Goal: Find specific page/section: Find specific page/section

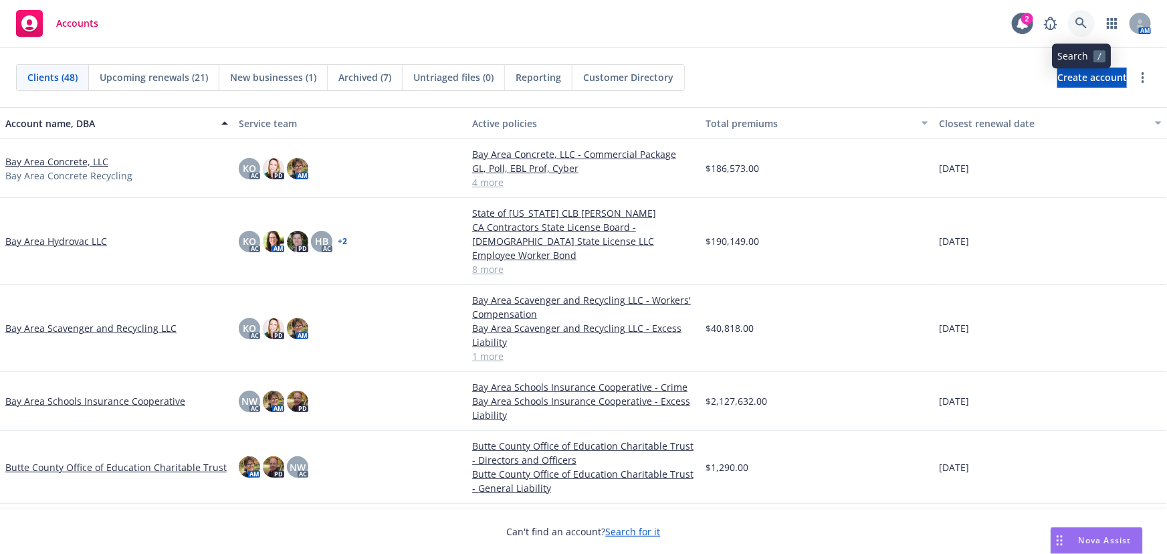
click at [1080, 26] on icon at bounding box center [1081, 23] width 12 height 12
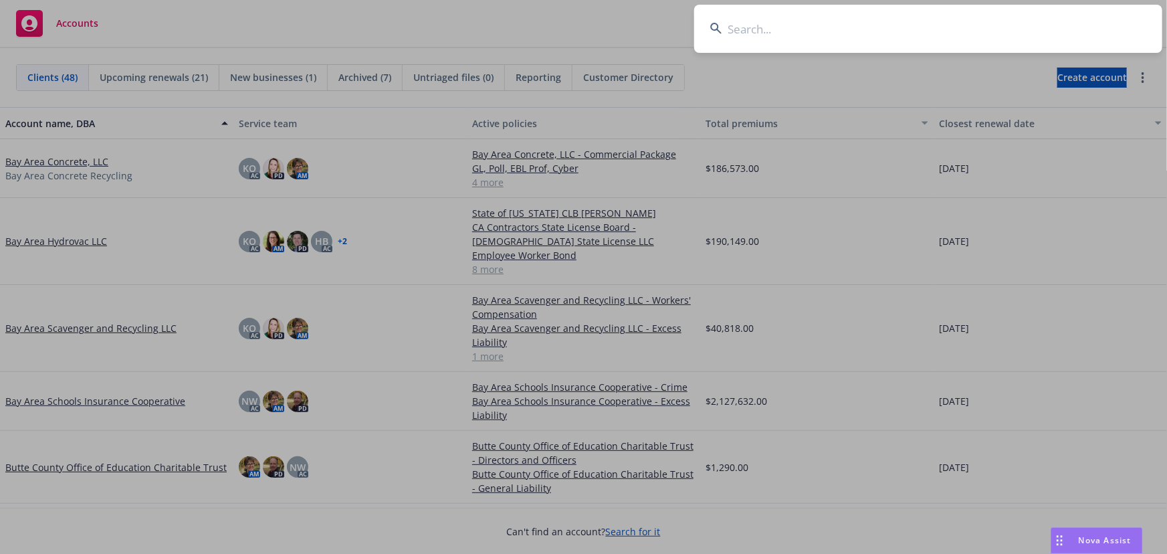
click at [751, 27] on input at bounding box center [928, 29] width 468 height 48
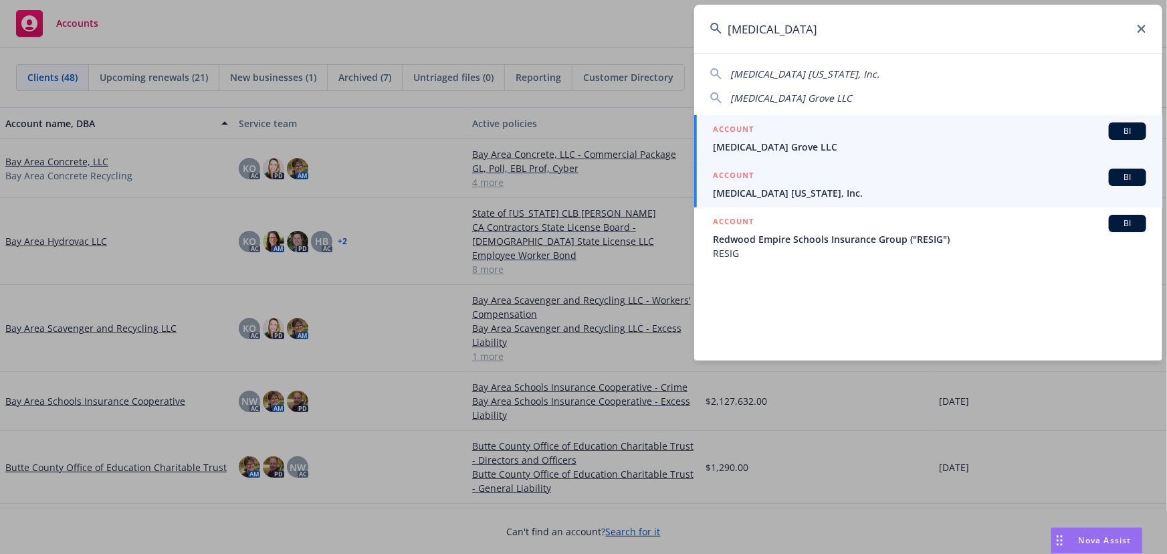
type input "[MEDICAL_DATA]"
click at [769, 150] on span "[MEDICAL_DATA] Grove LLC" at bounding box center [929, 147] width 433 height 14
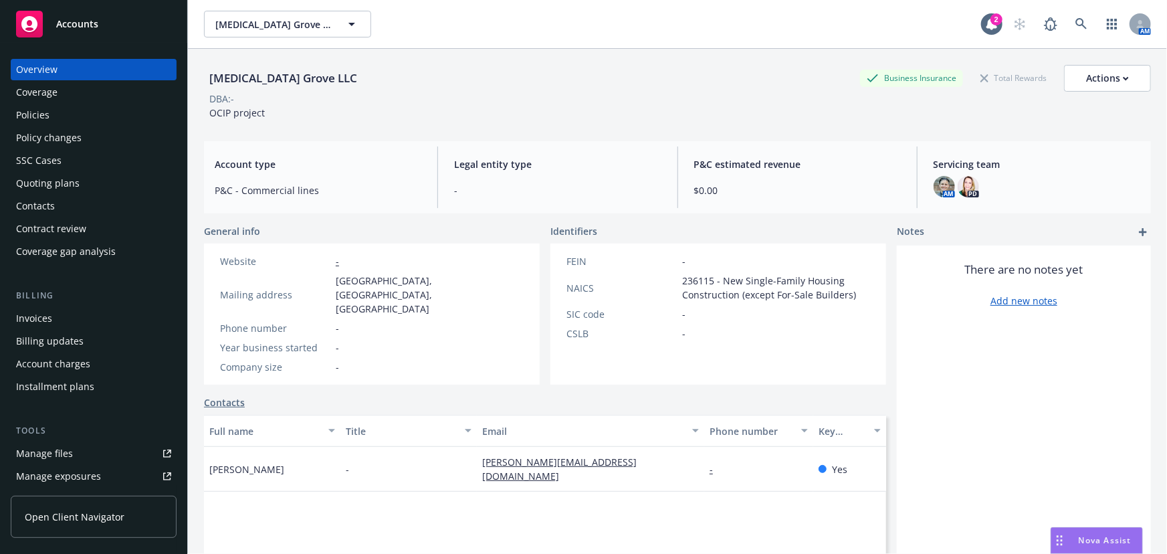
click at [87, 28] on span "Accounts" at bounding box center [77, 24] width 42 height 11
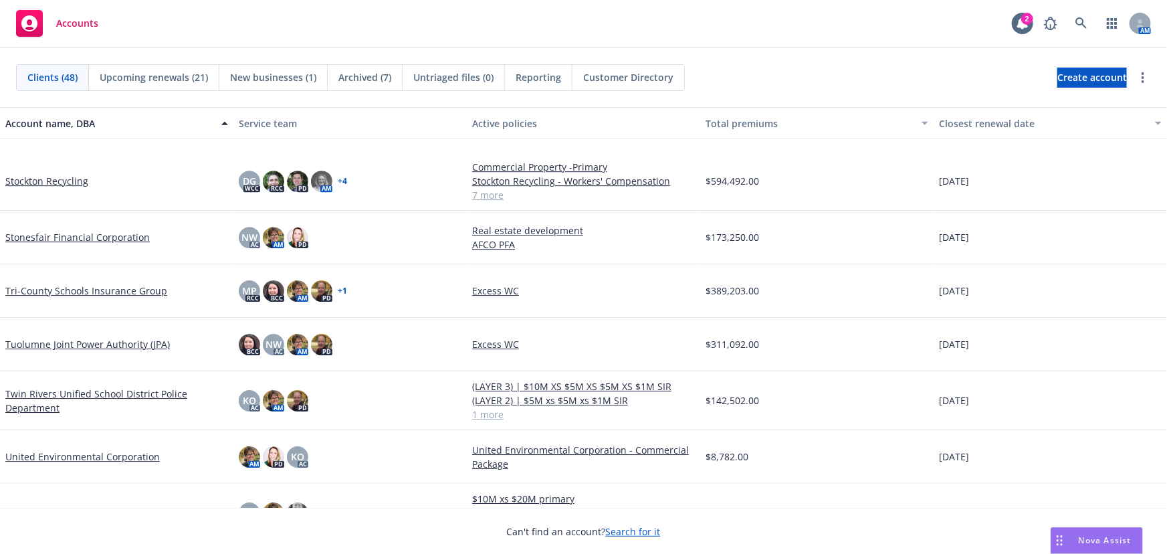
scroll to position [2214, 0]
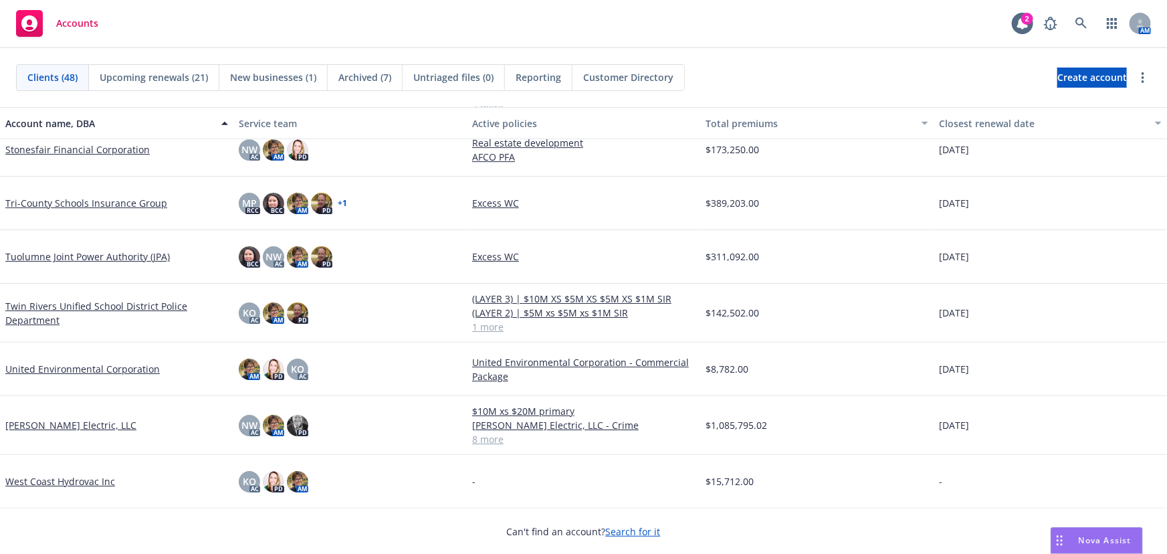
click at [102, 368] on link "United Environmental Corporation" at bounding box center [82, 369] width 154 height 14
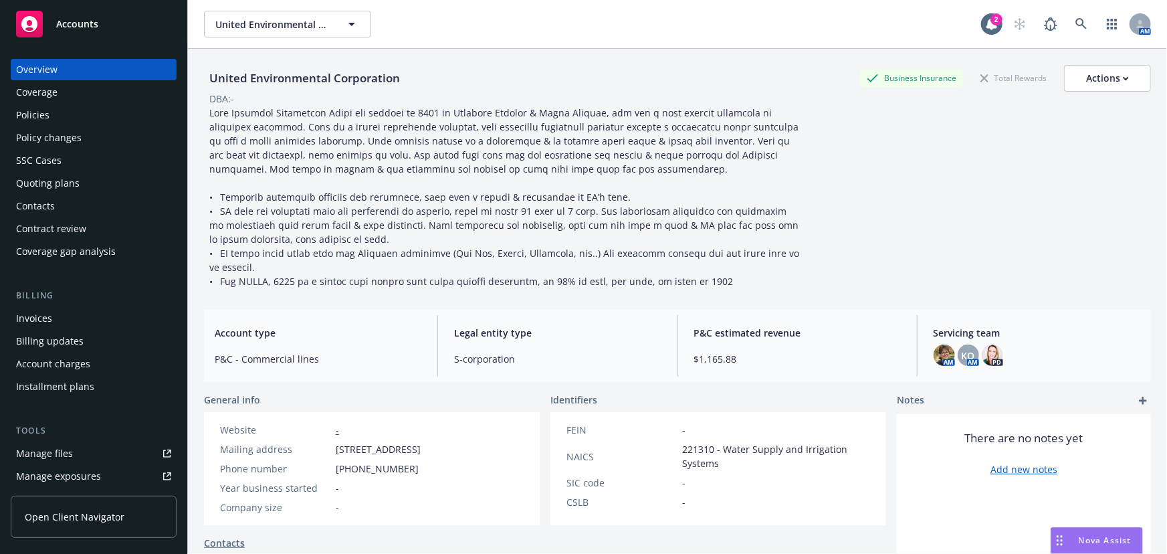
click at [34, 320] on div "Invoices" at bounding box center [34, 318] width 36 height 21
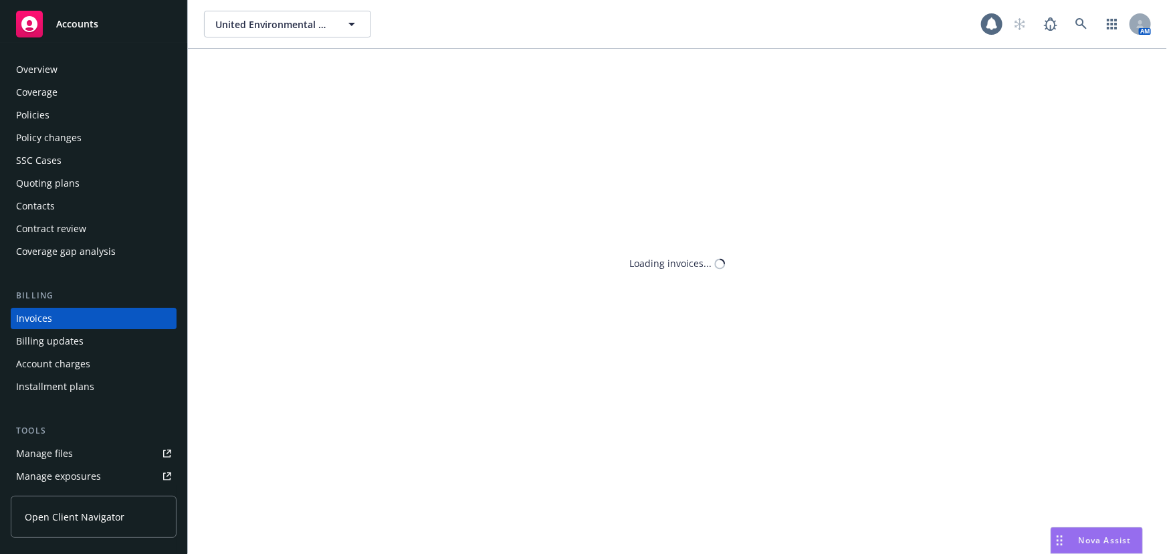
scroll to position [20, 0]
